Goal: Transaction & Acquisition: Obtain resource

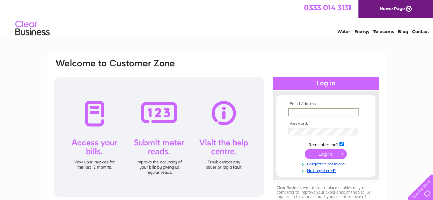
click at [305, 111] on input "text" at bounding box center [323, 112] width 71 height 8
type input "[EMAIL_ADDRESS][DOMAIN_NAME]"
click at [325, 163] on link "Forgotten password?" at bounding box center [327, 163] width 78 height 7
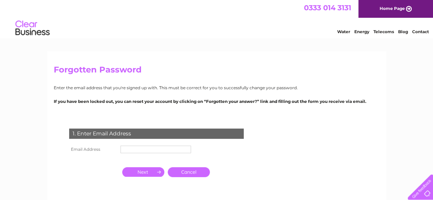
drag, startPoint x: 146, startPoint y: 145, endPoint x: 144, endPoint y: 148, distance: 3.7
click at [144, 148] on td at bounding box center [156, 149] width 74 height 11
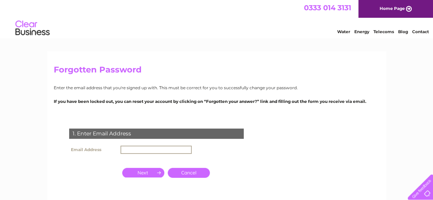
click at [144, 148] on input "text" at bounding box center [156, 150] width 71 height 8
type input "dannyskegness@yahoo.pl"
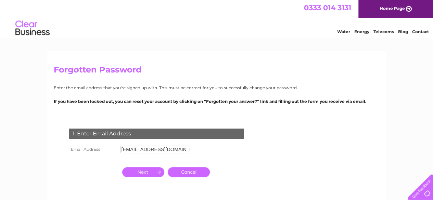
click at [151, 175] on input "button" at bounding box center [143, 172] width 42 height 10
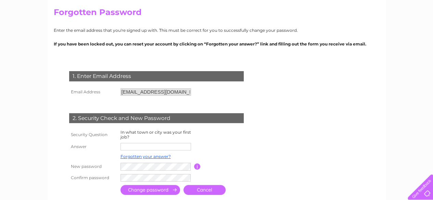
scroll to position [60, 0]
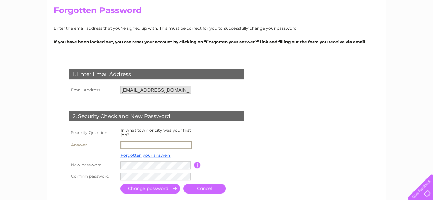
click at [137, 147] on input "text" at bounding box center [156, 145] width 71 height 8
type input "Olsztyn"
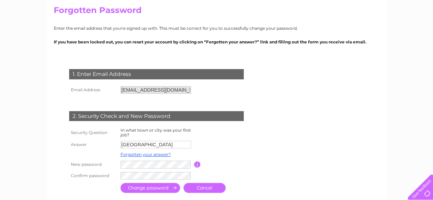
click at [149, 189] on input "submit" at bounding box center [151, 188] width 60 height 10
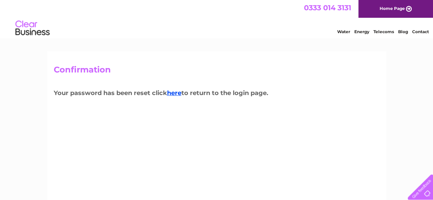
click at [174, 97] on h3 "Your password has been reset click here to return to the login page." at bounding box center [217, 94] width 326 height 12
click at [176, 94] on link "here" at bounding box center [174, 93] width 14 height 8
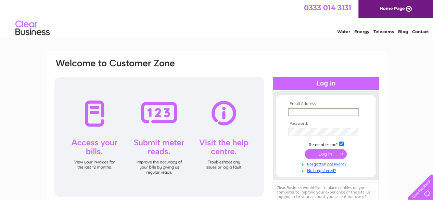
click at [321, 111] on input "text" at bounding box center [323, 112] width 71 height 8
type input "[EMAIL_ADDRESS][DOMAIN_NAME]"
click at [329, 153] on input "submit" at bounding box center [326, 154] width 42 height 10
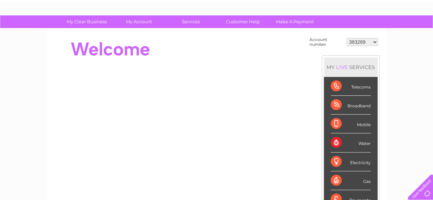
scroll to position [37, 0]
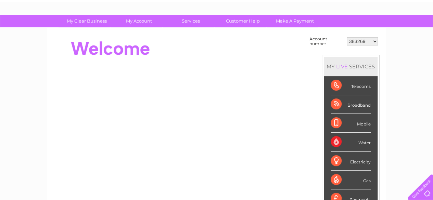
click at [352, 161] on div "Electricity" at bounding box center [351, 161] width 40 height 19
click at [336, 161] on div "Electricity" at bounding box center [351, 161] width 40 height 19
click at [374, 42] on select "383269 30319791" at bounding box center [362, 41] width 31 height 8
select select "30319791"
click at [347, 37] on select "383269 30319791" at bounding box center [362, 41] width 31 height 8
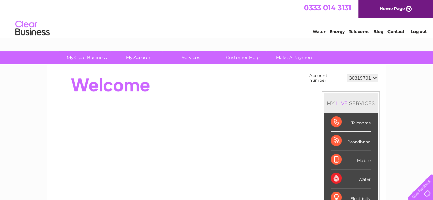
click at [343, 198] on div "Electricity" at bounding box center [351, 198] width 40 height 19
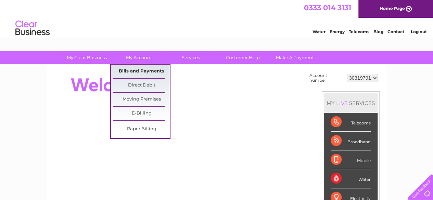
click at [138, 73] on link "Bills and Payments" at bounding box center [141, 72] width 57 height 14
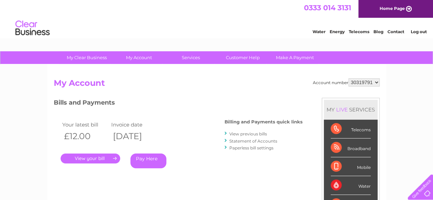
click at [86, 161] on link "." at bounding box center [91, 159] width 60 height 10
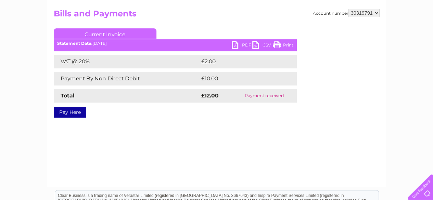
scroll to position [58, 0]
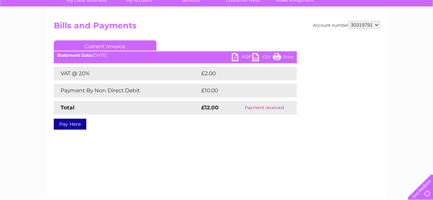
click at [236, 56] on link "PDF" at bounding box center [242, 58] width 21 height 10
click at [284, 57] on link "Print" at bounding box center [283, 58] width 21 height 10
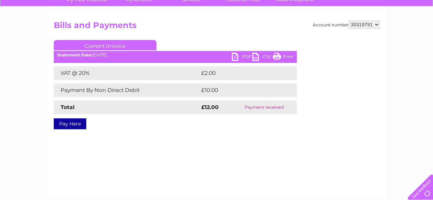
click at [233, 59] on link "PDF" at bounding box center [242, 58] width 21 height 10
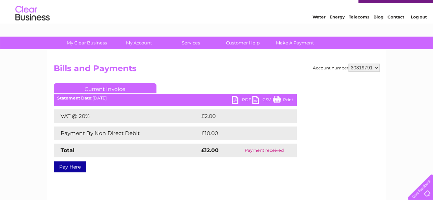
scroll to position [14, 0]
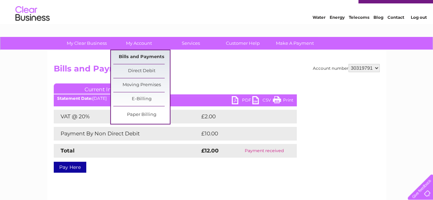
click at [136, 60] on link "Bills and Payments" at bounding box center [141, 57] width 57 height 14
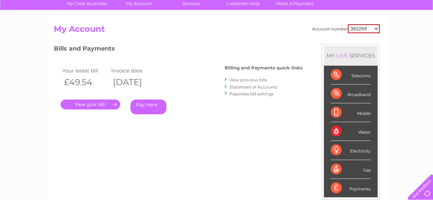
scroll to position [55, 0]
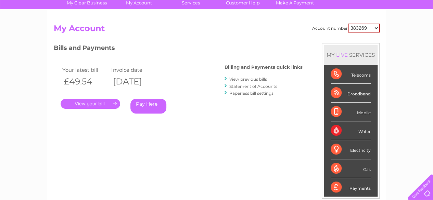
click at [377, 28] on select "383269 30319791" at bounding box center [364, 28] width 32 height 9
select select "30319791"
click at [348, 24] on select "383269 30319791" at bounding box center [364, 28] width 32 height 9
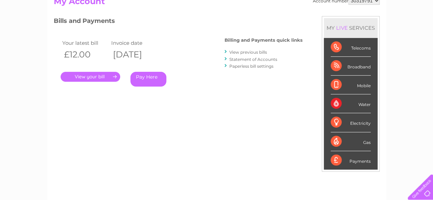
scroll to position [67, 0]
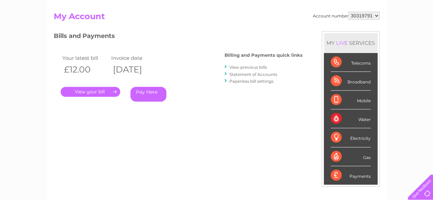
click at [249, 68] on link "View previous bills" at bounding box center [248, 67] width 38 height 5
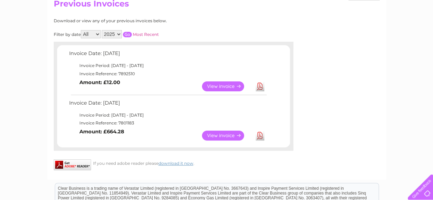
scroll to position [13, 0]
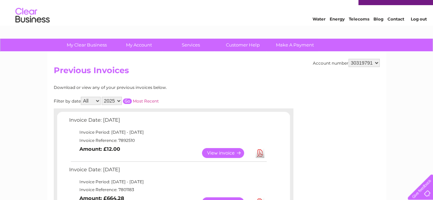
drag, startPoint x: 397, startPoint y: 139, endPoint x: 397, endPoint y: 158, distance: 19.2
click at [397, 158] on div "My Clear Business Login Details My Details My Preferences Link Account My Accou…" at bounding box center [216, 201] width 433 height 325
click at [118, 102] on select "2025" at bounding box center [112, 101] width 20 height 8
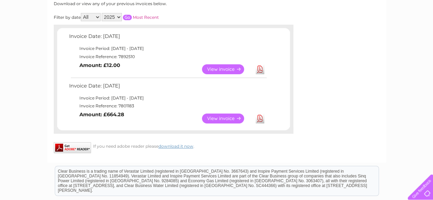
scroll to position [96, 0]
click at [235, 117] on link "View" at bounding box center [227, 119] width 50 height 10
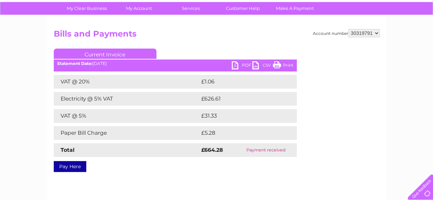
scroll to position [51, 0]
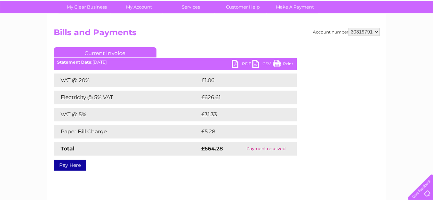
click at [233, 63] on link "PDF" at bounding box center [242, 65] width 21 height 10
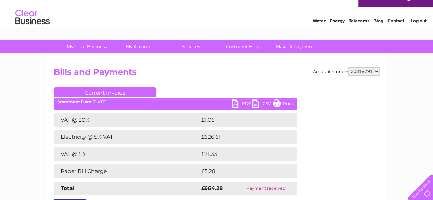
scroll to position [0, 0]
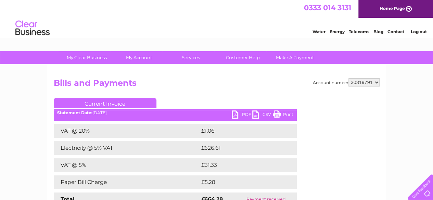
click at [321, 33] on link "Water" at bounding box center [319, 31] width 13 height 5
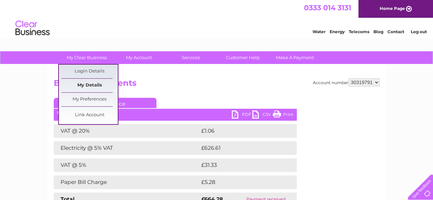
click at [94, 87] on link "My Details" at bounding box center [89, 86] width 57 height 14
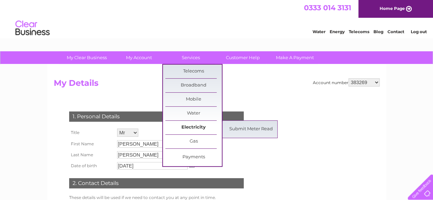
click at [194, 126] on link "Electricity" at bounding box center [193, 128] width 57 height 14
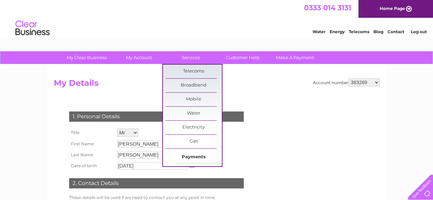
click at [189, 158] on link "Payments" at bounding box center [193, 158] width 57 height 14
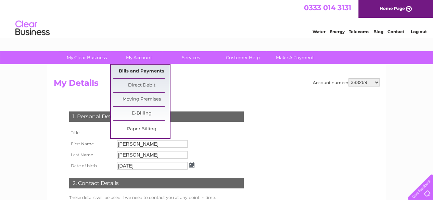
click at [146, 72] on link "Bills and Payments" at bounding box center [141, 72] width 57 height 14
click at [143, 70] on link "Bills and Payments" at bounding box center [141, 72] width 57 height 14
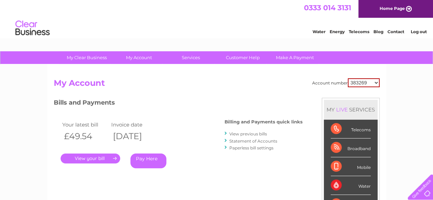
click at [376, 83] on select "383269 30319791" at bounding box center [364, 82] width 32 height 9
select select "30319791"
click at [348, 78] on select "383269 30319791" at bounding box center [364, 82] width 32 height 9
click at [250, 140] on link "Statement of Accounts" at bounding box center [253, 141] width 48 height 5
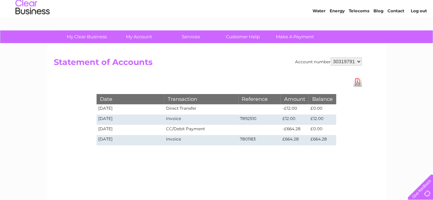
scroll to position [21, 0]
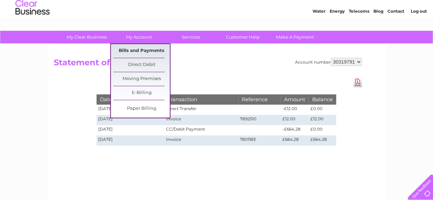
click at [149, 49] on link "Bills and Payments" at bounding box center [141, 51] width 57 height 14
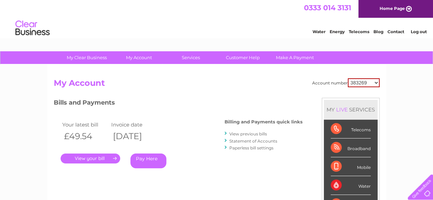
click at [248, 135] on link "View previous bills" at bounding box center [248, 133] width 38 height 5
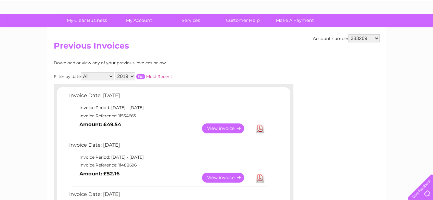
scroll to position [43, 0]
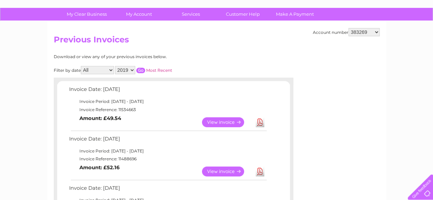
click at [376, 31] on select "383269 30319791" at bounding box center [364, 32] width 31 height 8
select select "30319791"
click at [349, 28] on select "383269 30319791" at bounding box center [364, 32] width 31 height 8
